Goal: Check status: Check status

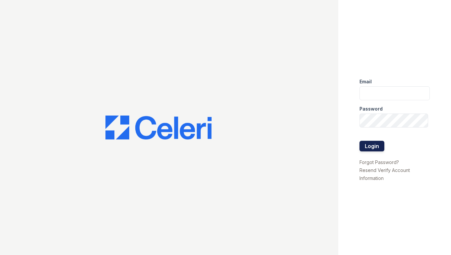
type input "shiv@auranewyork.com"
click at [376, 144] on button "Login" at bounding box center [371, 146] width 25 height 11
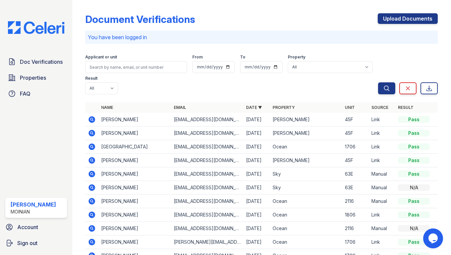
click at [91, 116] on icon at bounding box center [92, 119] width 7 height 7
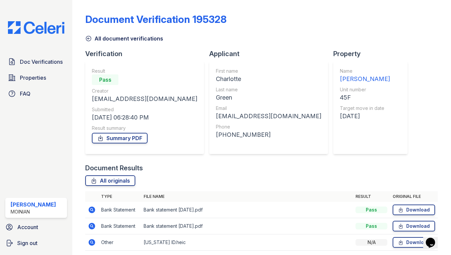
scroll to position [25, 0]
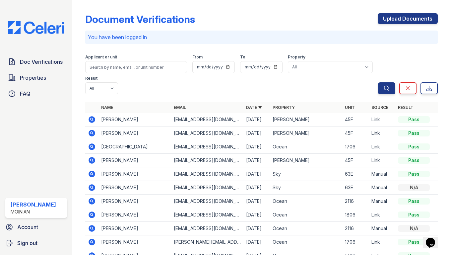
click at [91, 130] on icon at bounding box center [92, 133] width 7 height 7
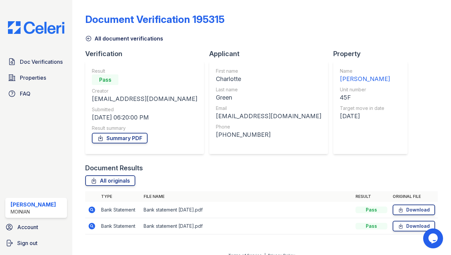
scroll to position [9, 0]
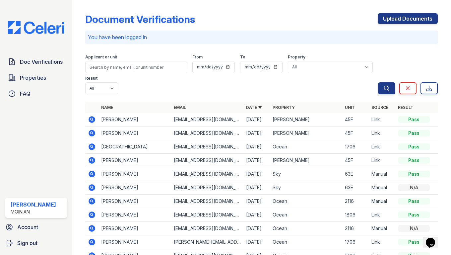
click at [92, 116] on icon at bounding box center [92, 119] width 7 height 7
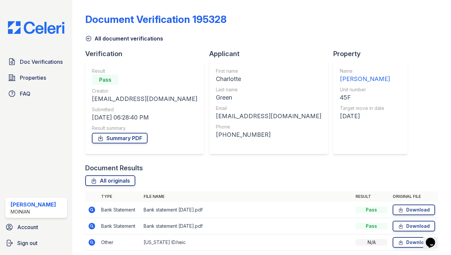
scroll to position [25, 0]
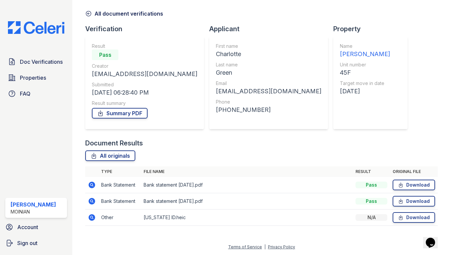
click at [93, 185] on icon at bounding box center [92, 185] width 8 height 8
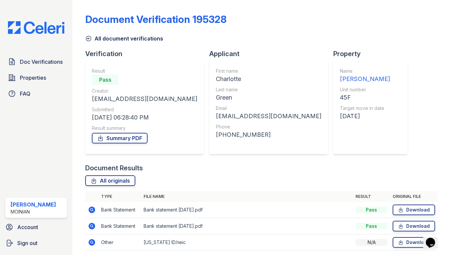
click at [90, 225] on icon at bounding box center [92, 226] width 7 height 7
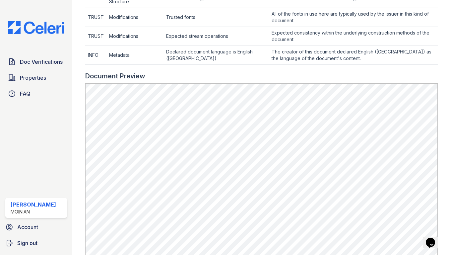
scroll to position [304, 0]
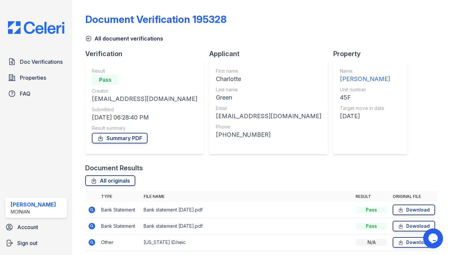
scroll to position [25, 0]
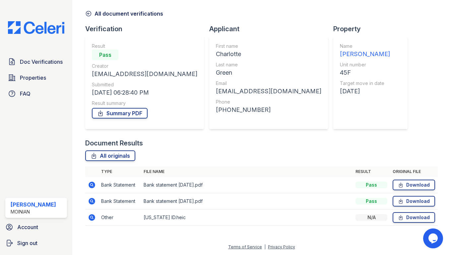
click at [92, 219] on icon at bounding box center [92, 217] width 7 height 7
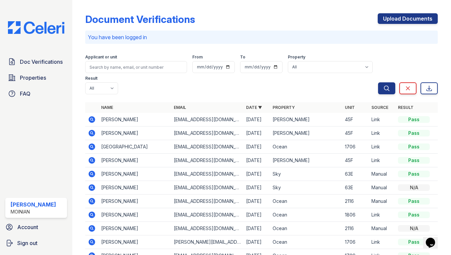
click at [91, 116] on icon at bounding box center [92, 119] width 7 height 7
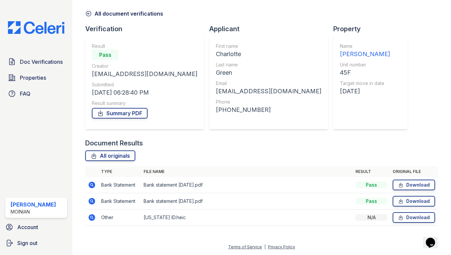
scroll to position [25, 0]
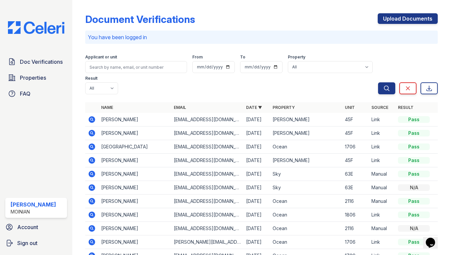
click at [94, 130] on icon at bounding box center [92, 133] width 7 height 7
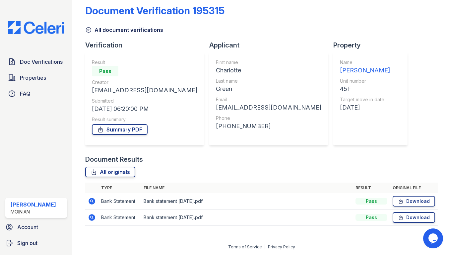
click at [94, 201] on icon at bounding box center [92, 201] width 7 height 7
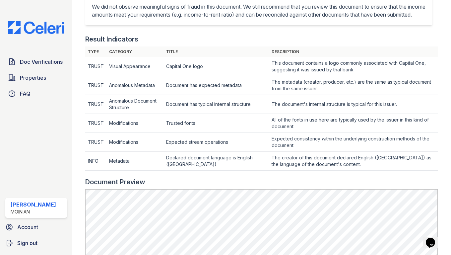
scroll to position [211, 0]
